Goal: Task Accomplishment & Management: Use online tool/utility

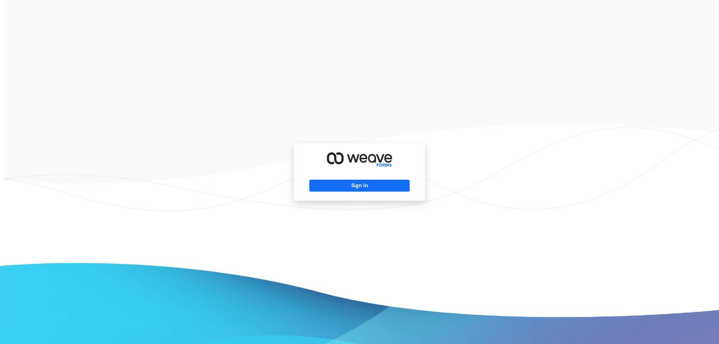
click at [370, 179] on div "Sign In" at bounding box center [359, 171] width 131 height 57
click at [368, 182] on button "Sign In" at bounding box center [359, 186] width 100 height 12
